Goal: Information Seeking & Learning: Find specific fact

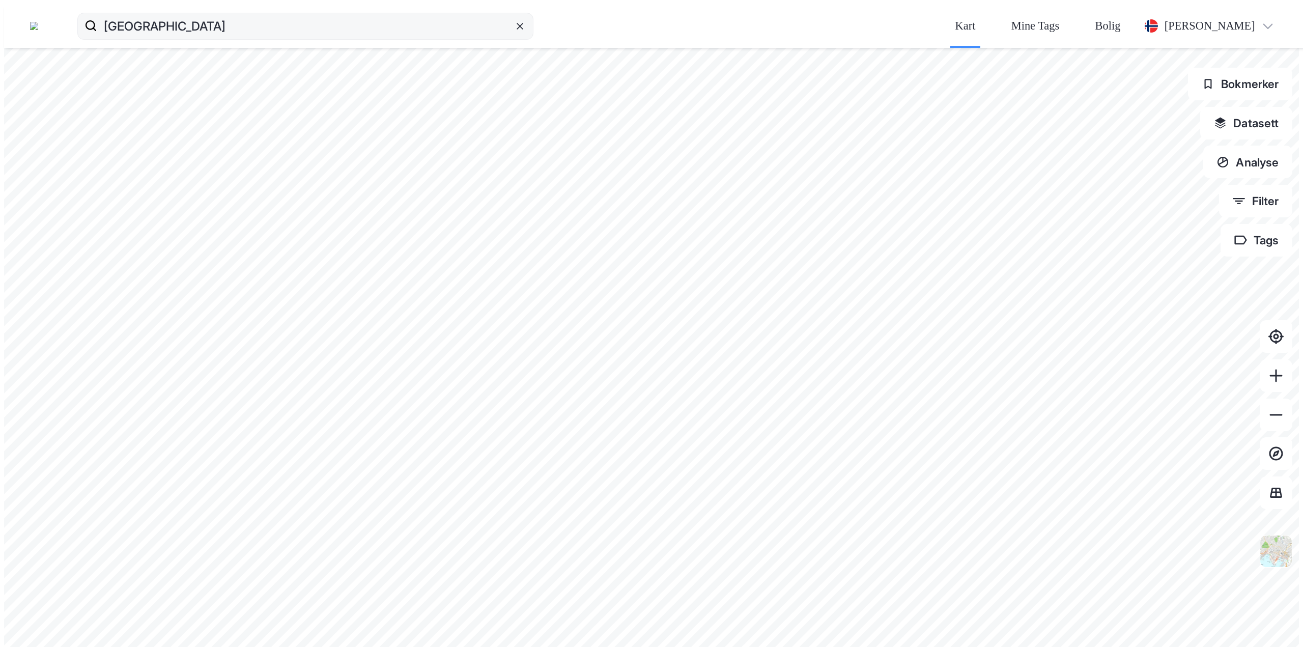
click at [515, 21] on icon at bounding box center [520, 26] width 10 height 10
click at [395, 16] on input "[GEOGRAPHIC_DATA]" at bounding box center [305, 26] width 415 height 33
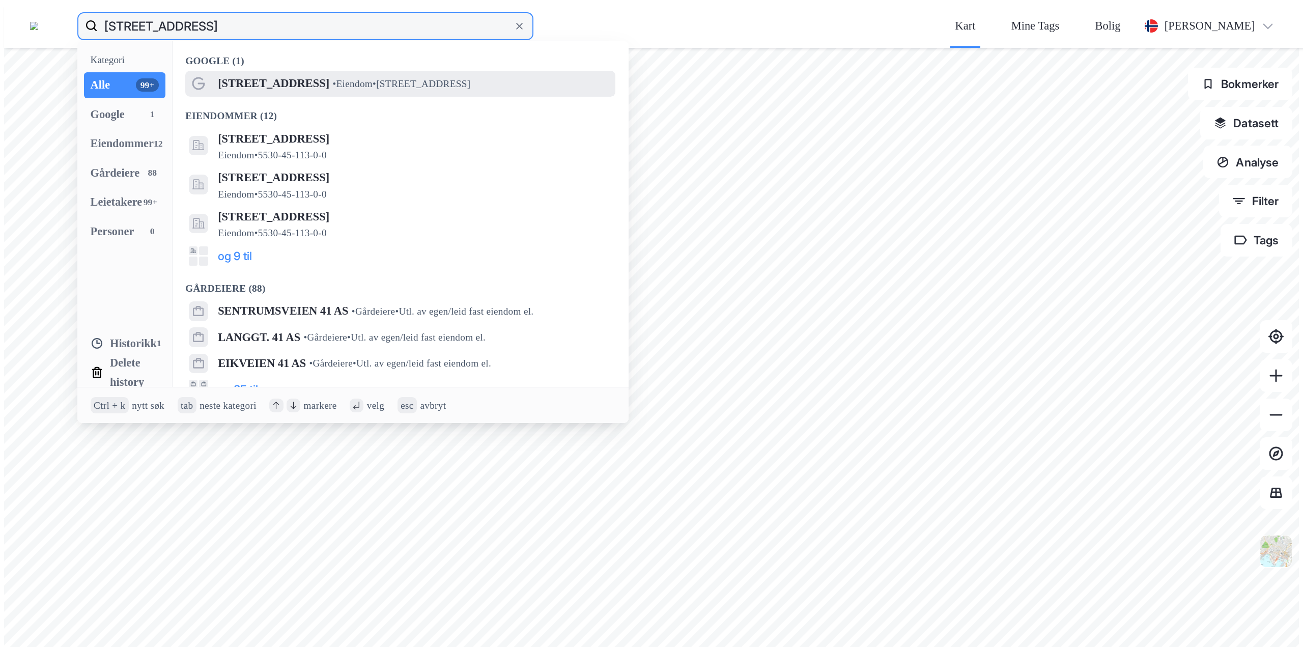
type input "[STREET_ADDRESS]"
click at [268, 74] on span "[STREET_ADDRESS]" at bounding box center [273, 83] width 111 height 19
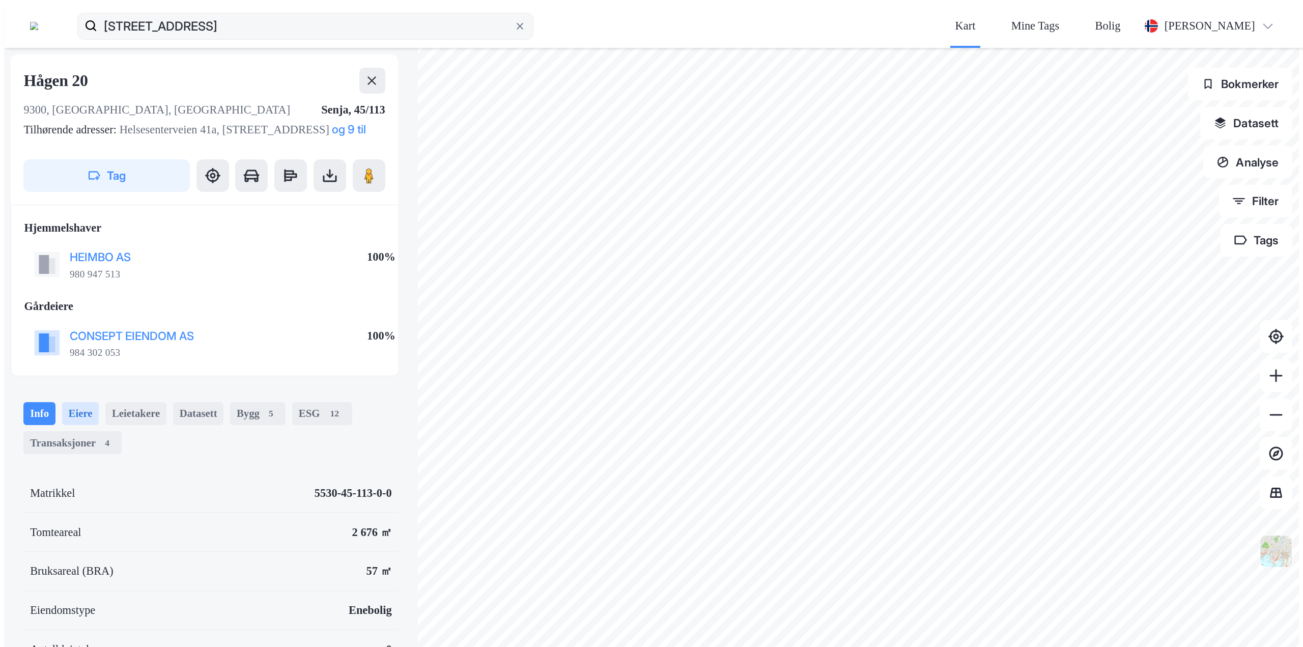
click at [62, 402] on div "Eiere" at bounding box center [80, 413] width 37 height 23
